Goal: Task Accomplishment & Management: Complete application form

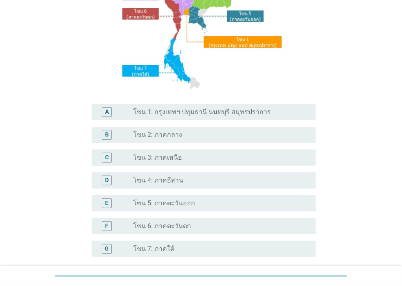
scroll to position [161, 0]
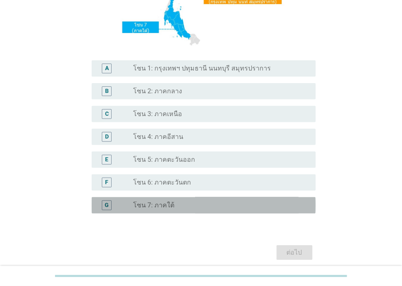
click at [176, 203] on div "radio_button_unchecked โซน 7: ภาคใต้" at bounding box center [217, 205] width 169 height 8
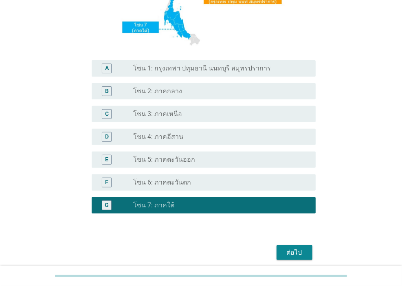
click at [290, 244] on div "ต่อไป" at bounding box center [201, 253] width 229 height 20
click at [292, 248] on div "ต่อไป" at bounding box center [294, 253] width 23 height 10
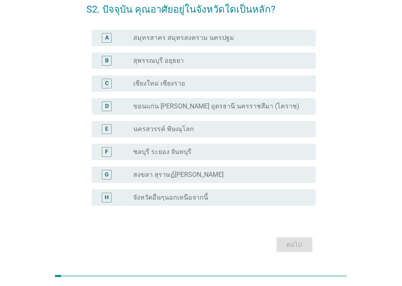
scroll to position [42, 0]
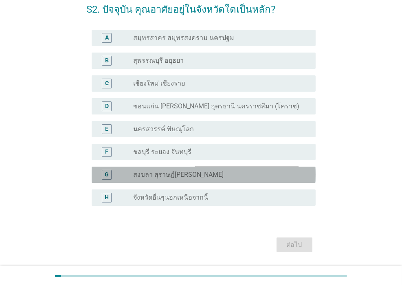
click at [152, 172] on label "สงขลา สุราษฎ์[PERSON_NAME]" at bounding box center [178, 175] width 90 height 8
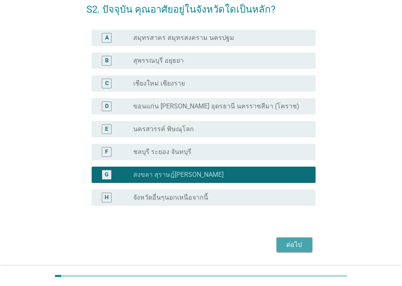
click at [306, 243] on button "ต่อไป" at bounding box center [295, 244] width 36 height 15
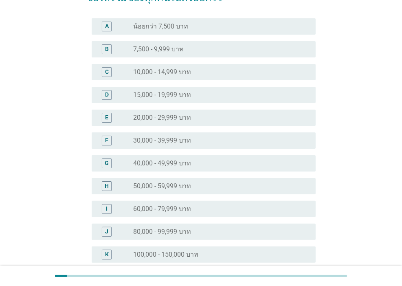
scroll to position [71, 0]
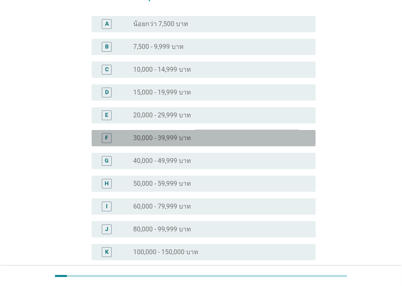
click at [163, 135] on label "30,000 - 39,999 บาท" at bounding box center [162, 138] width 58 height 8
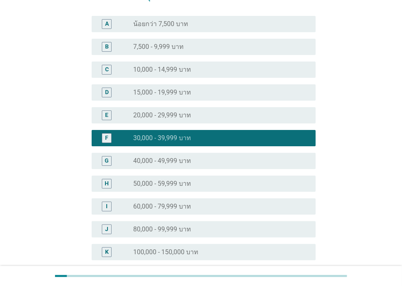
scroll to position [196, 0]
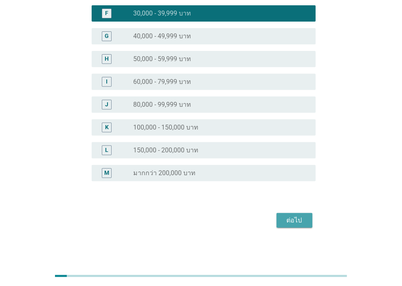
click at [290, 224] on div "ต่อไป" at bounding box center [294, 220] width 23 height 10
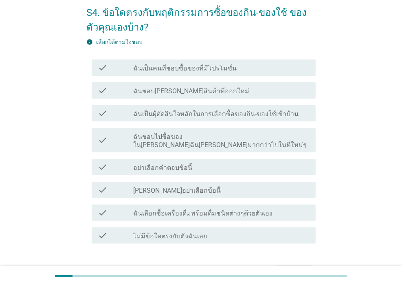
scroll to position [42, 0]
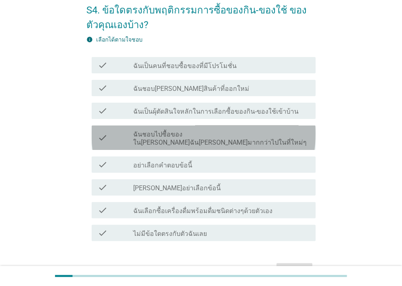
click at [156, 139] on div "check check_box_outline_blank ฉันชอบไปซื้อของใน[PERSON_NAME]ฉัน[PERSON_NAME]มาก…" at bounding box center [204, 137] width 224 height 24
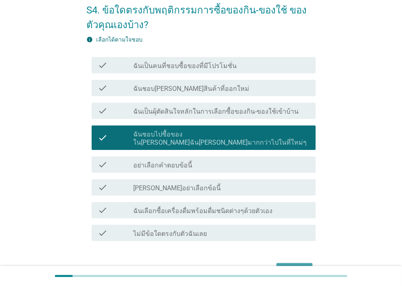
click at [297, 266] on div "ต่อไป" at bounding box center [294, 271] width 23 height 10
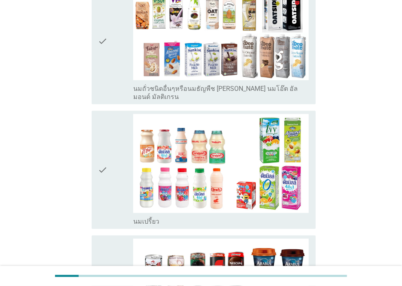
scroll to position [438, 0]
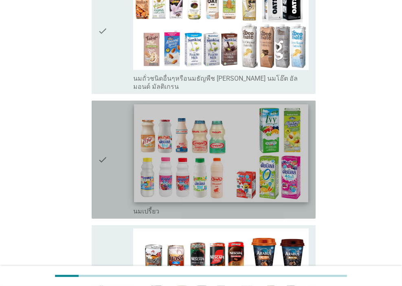
click at [163, 107] on img at bounding box center [221, 153] width 174 height 98
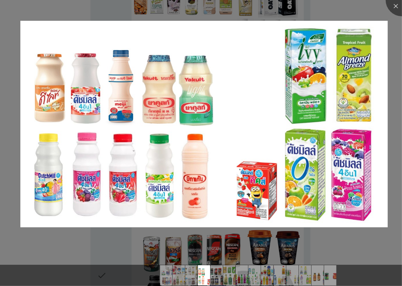
scroll to position [340, 0]
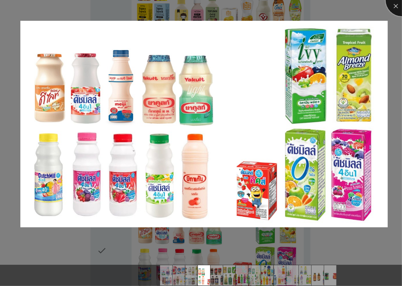
click at [387, 4] on div at bounding box center [402, 0] width 33 height 33
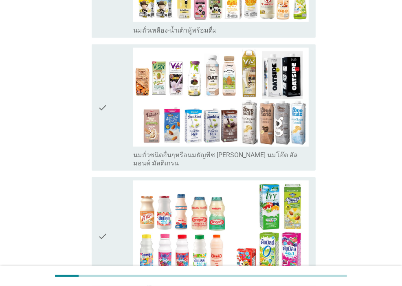
scroll to position [362, 0]
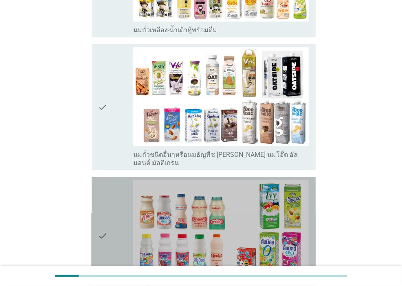
click at [110, 225] on div "check" at bounding box center [115, 236] width 35 height 112
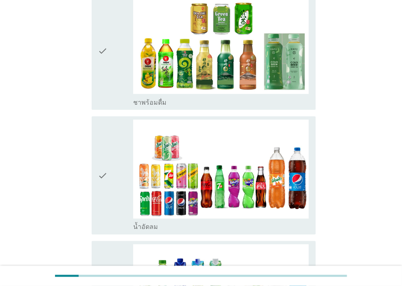
scroll to position [779, 0]
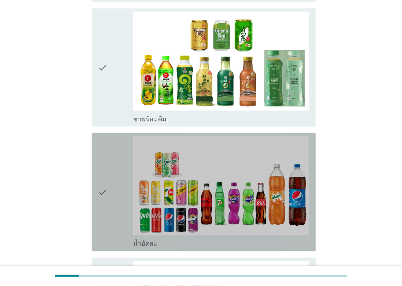
click at [108, 200] on icon "check" at bounding box center [103, 192] width 10 height 112
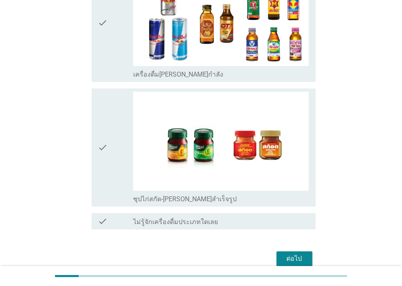
scroll to position [1708, 0]
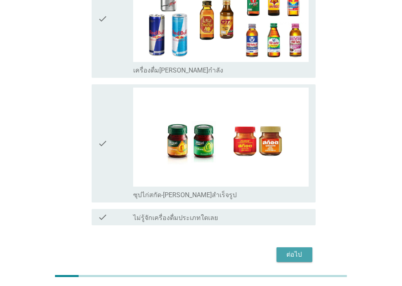
click at [289, 250] on div "ต่อไป" at bounding box center [294, 255] width 23 height 10
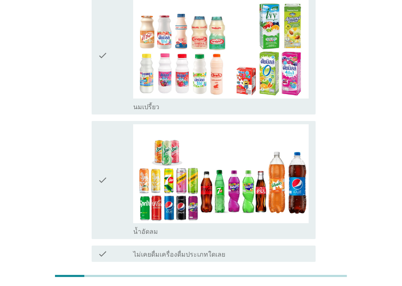
scroll to position [100, 0]
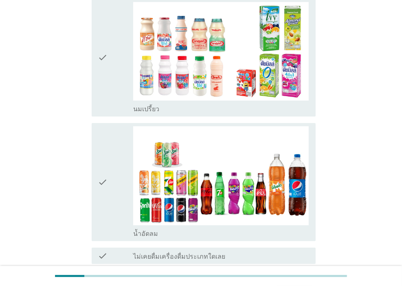
click at [99, 168] on icon "check" at bounding box center [103, 182] width 10 height 112
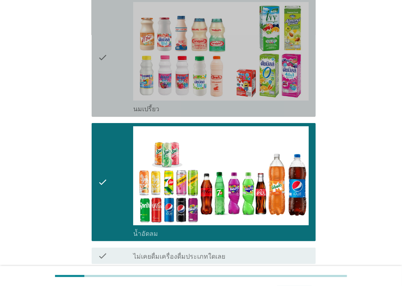
click at [106, 46] on icon "check" at bounding box center [103, 58] width 10 height 112
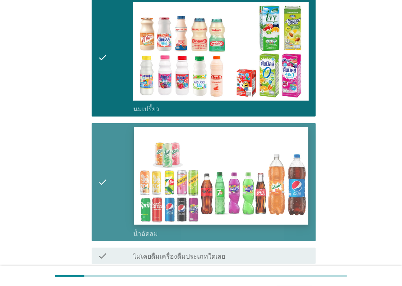
click at [232, 169] on img at bounding box center [221, 176] width 174 height 98
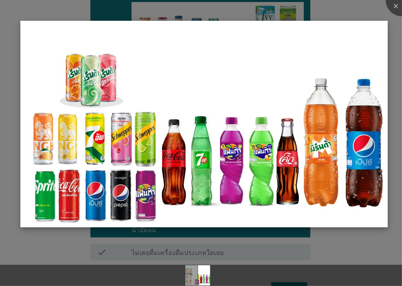
click at [285, 186] on img at bounding box center [203, 124] width 367 height 206
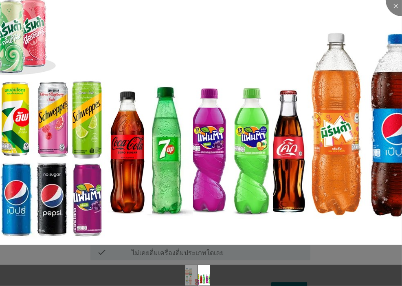
click at [0, 0] on li at bounding box center [0, 0] width 0 height 0
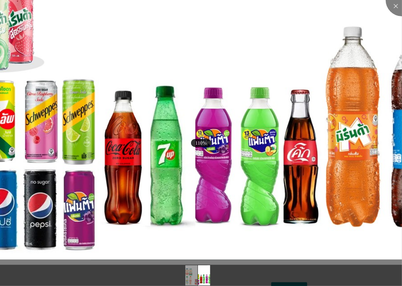
click at [0, 0] on li at bounding box center [0, 0] width 0 height 0
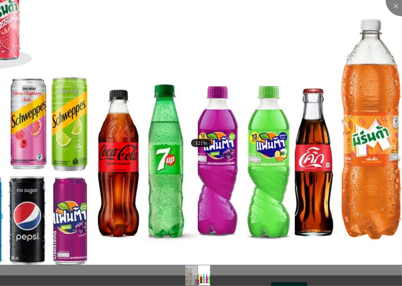
click at [0, 0] on li at bounding box center [0, 0] width 0 height 0
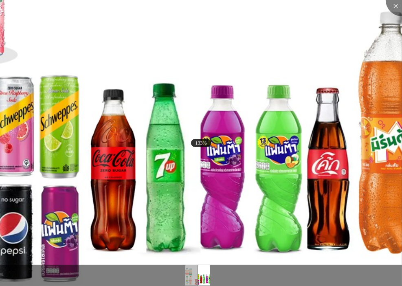
click at [210, 170] on img at bounding box center [170, 98] width 694 height 390
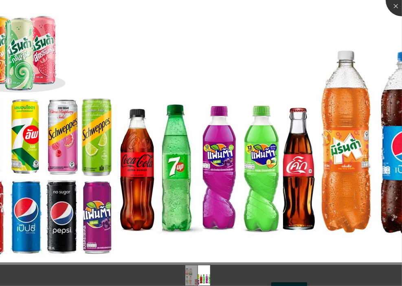
click at [398, 6] on div at bounding box center [402, 0] width 33 height 33
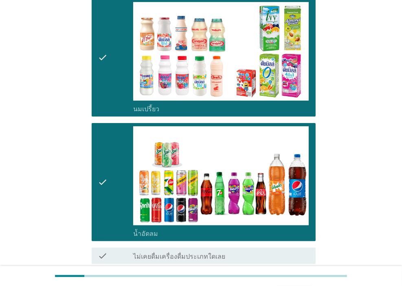
scroll to position [158, 0]
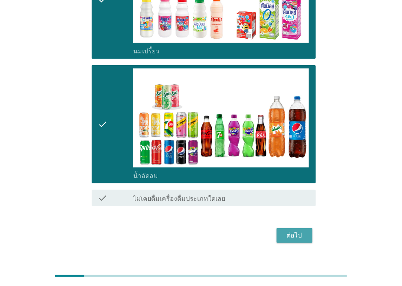
click at [281, 228] on button "ต่อไป" at bounding box center [295, 235] width 36 height 15
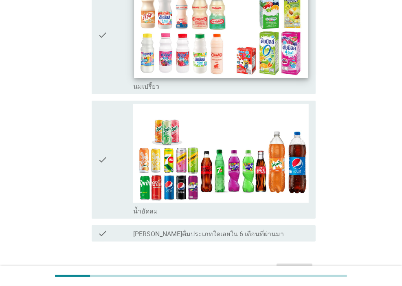
scroll to position [98, 0]
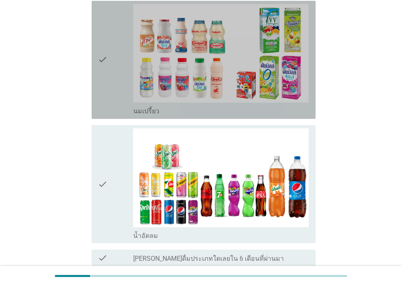
click at [108, 67] on div "check" at bounding box center [115, 60] width 35 height 112
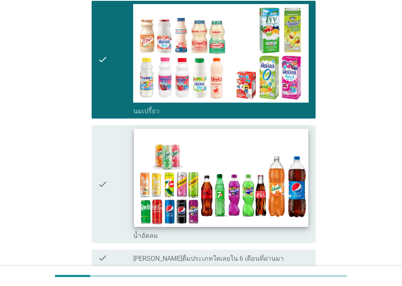
scroll to position [172, 0]
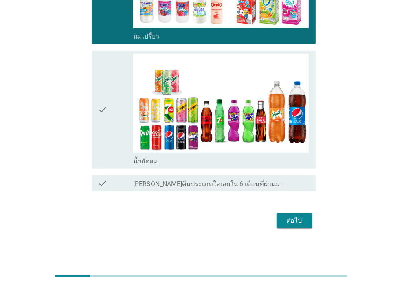
drag, startPoint x: 305, startPoint y: 230, endPoint x: 295, endPoint y: 220, distance: 14.1
click at [295, 220] on div "A3. ใน 6 เดือนที่ผ่านมา คุณดื่ม 'เครื่องดื่มพร้อมดื่ม' ประเภทใดต่อไปนี้บ้าง? in…" at bounding box center [201, 47] width 242 height 380
click at [295, 220] on div "ต่อไป" at bounding box center [294, 221] width 23 height 10
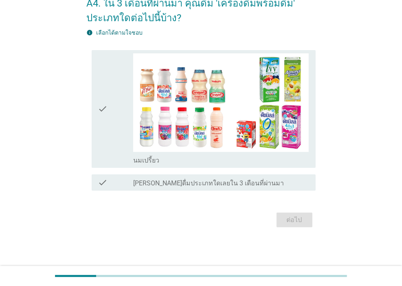
scroll to position [0, 0]
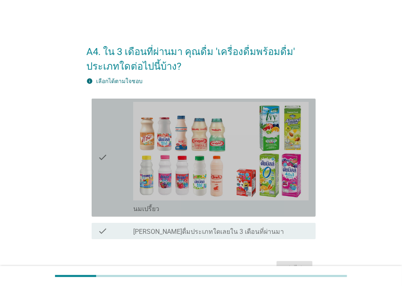
click at [130, 175] on div "check" at bounding box center [115, 158] width 35 height 112
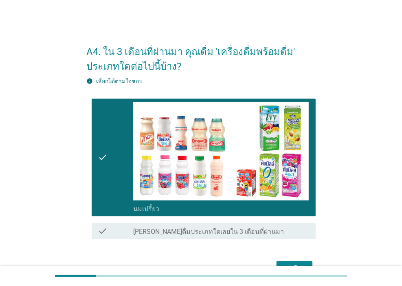
scroll to position [48, 0]
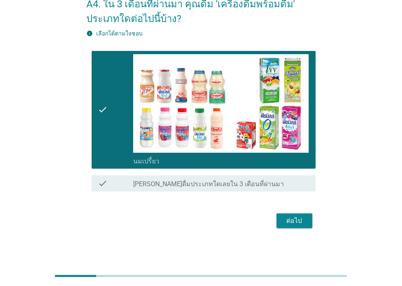
click at [293, 219] on div "ต่อไป" at bounding box center [294, 221] width 23 height 10
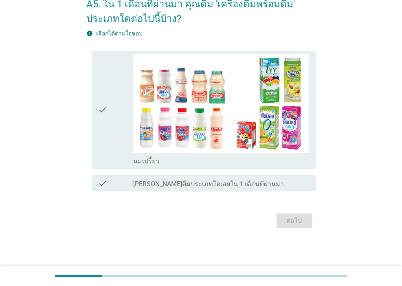
scroll to position [0, 0]
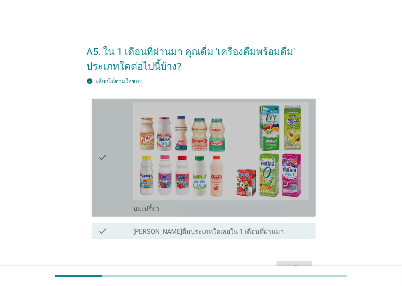
click at [112, 156] on div "check" at bounding box center [115, 158] width 35 height 112
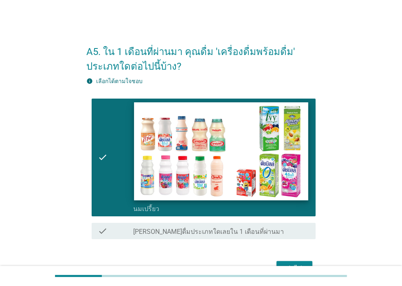
scroll to position [48, 0]
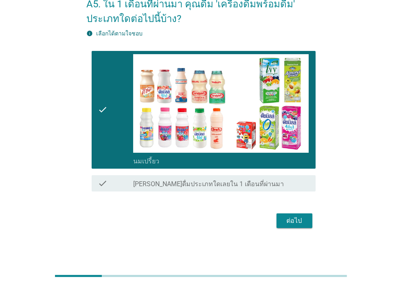
click at [297, 222] on div "ต่อไป" at bounding box center [294, 221] width 23 height 10
